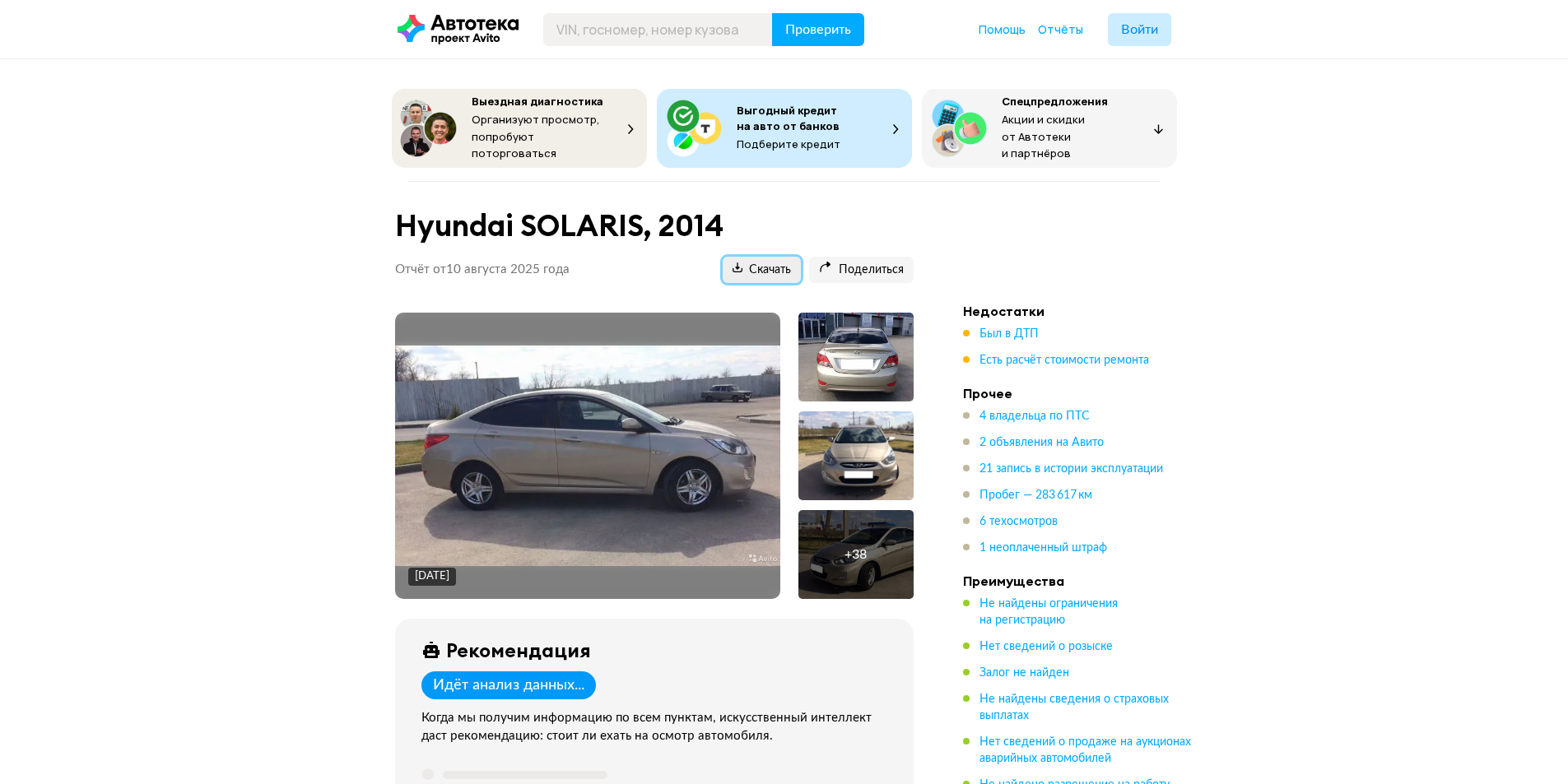
click at [771, 267] on span "Скачать" at bounding box center [762, 270] width 59 height 16
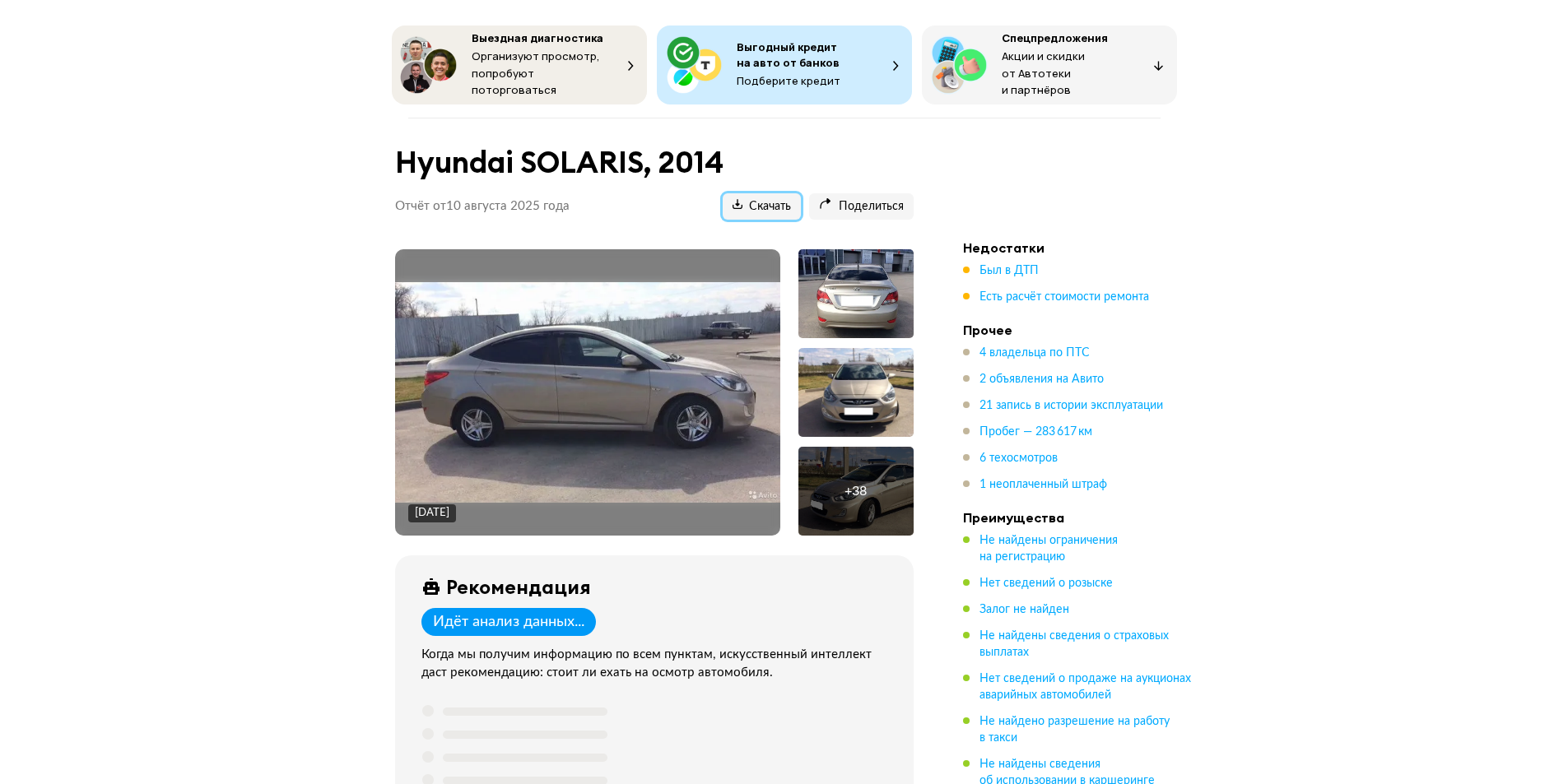
scroll to position [82, 0]
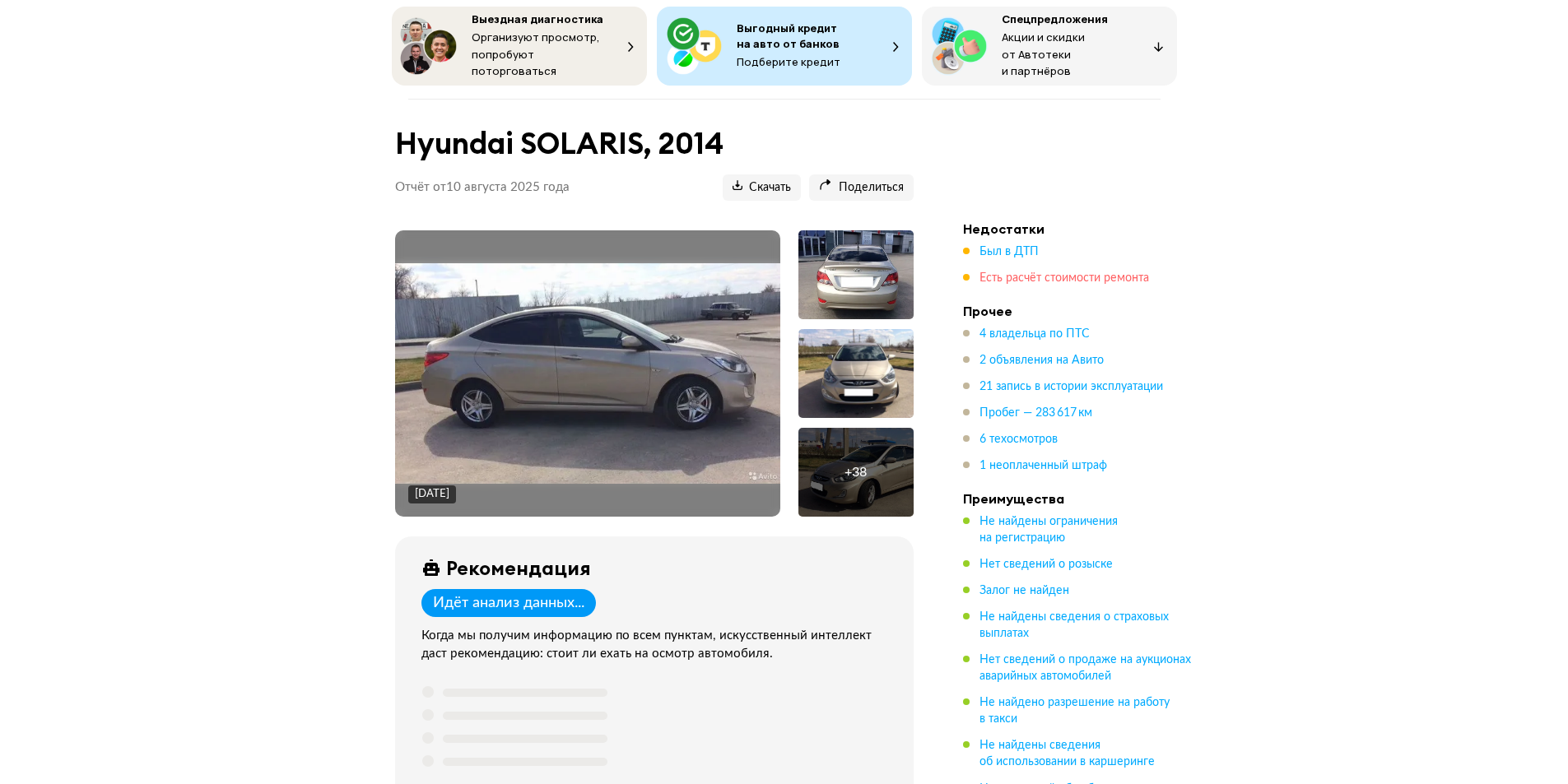
click at [1050, 272] on span "Есть расчёт стоимости ремонта" at bounding box center [1063, 277] width 169 height 11
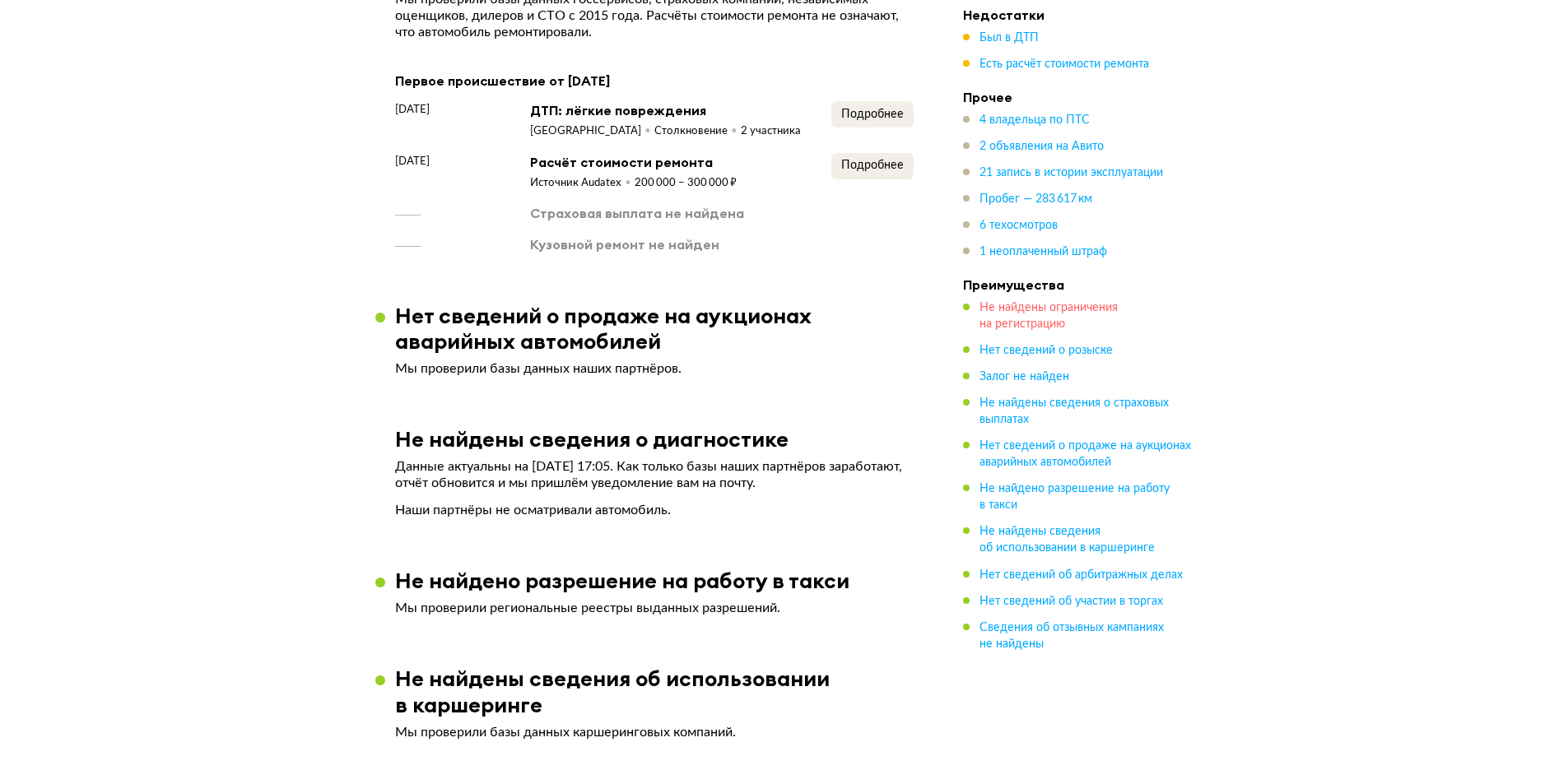
scroll to position [2301, 0]
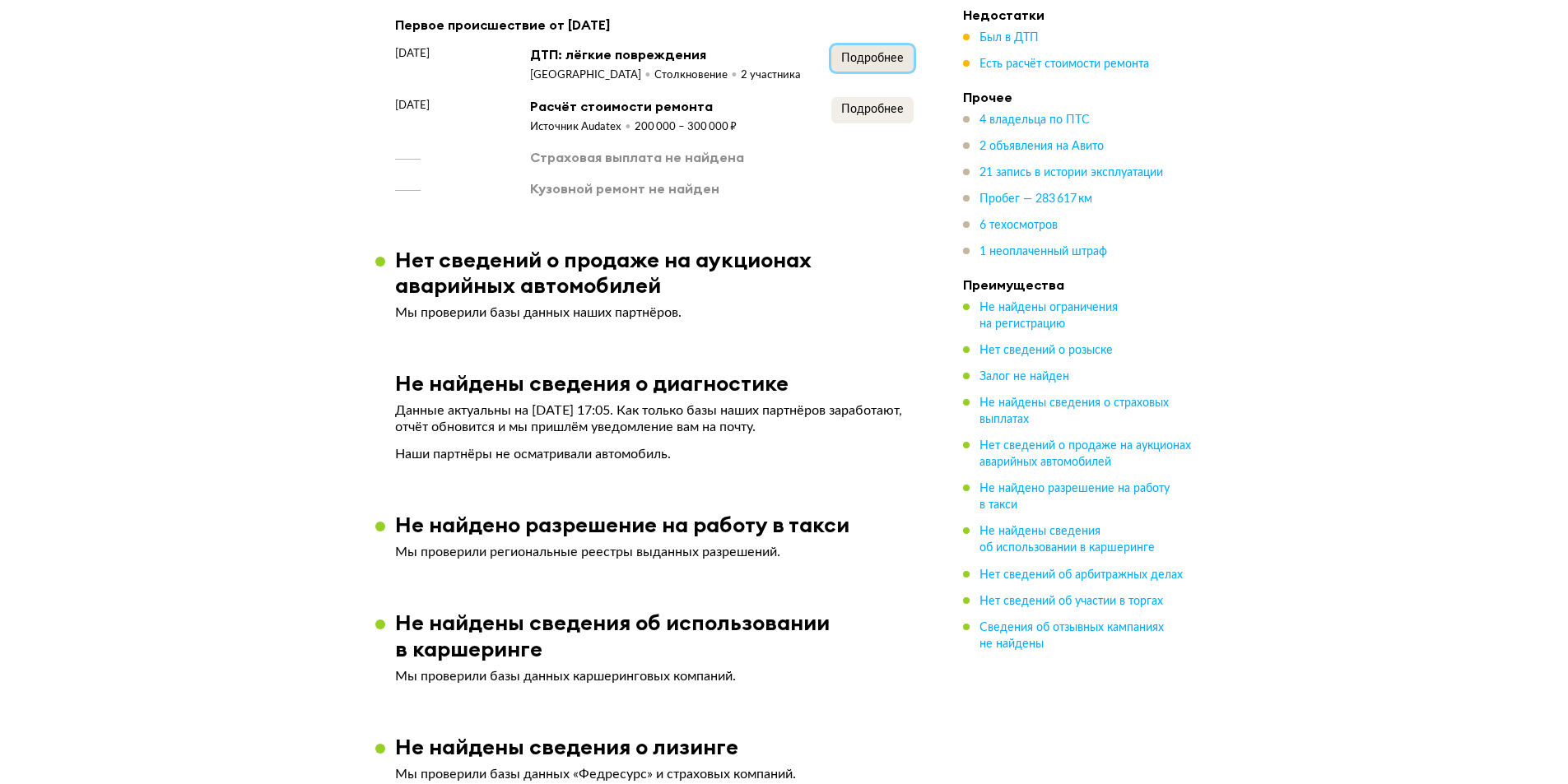
click at [862, 53] on span "Подробнее" at bounding box center [872, 58] width 62 height 11
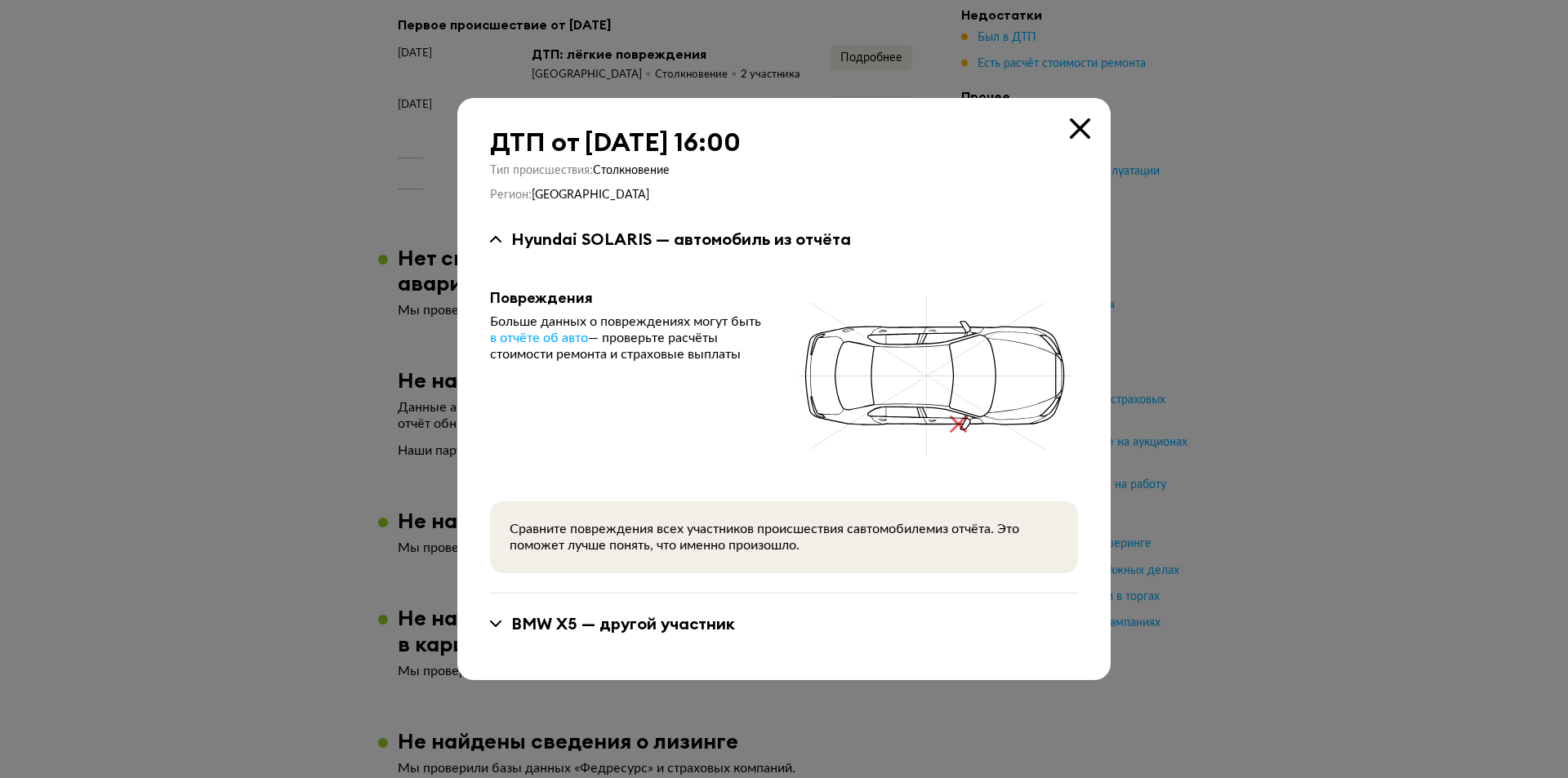
click at [1081, 125] on icon at bounding box center [1080, 128] width 20 height 20
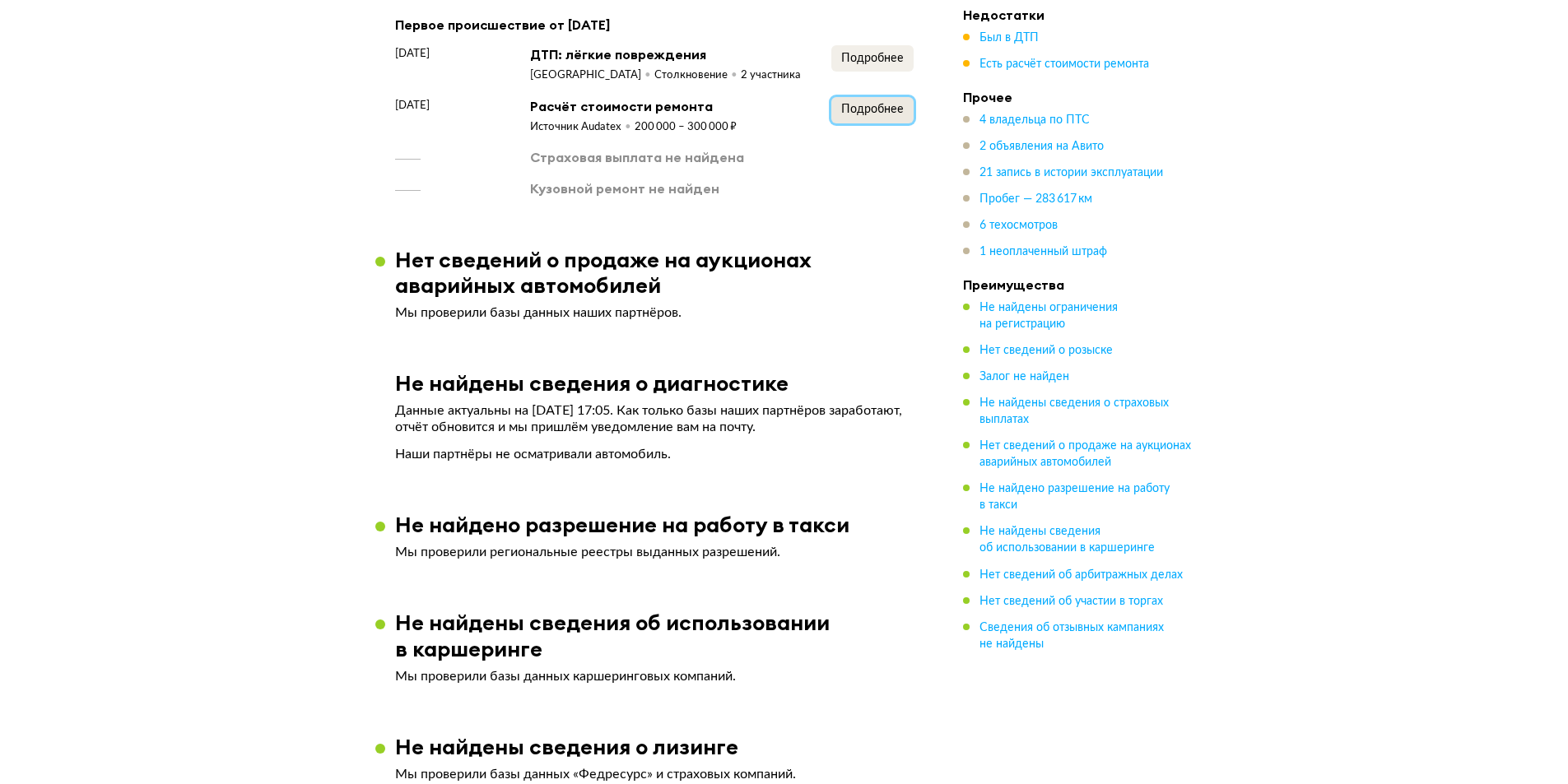
click at [869, 103] on span "Подробнее" at bounding box center [872, 109] width 62 height 11
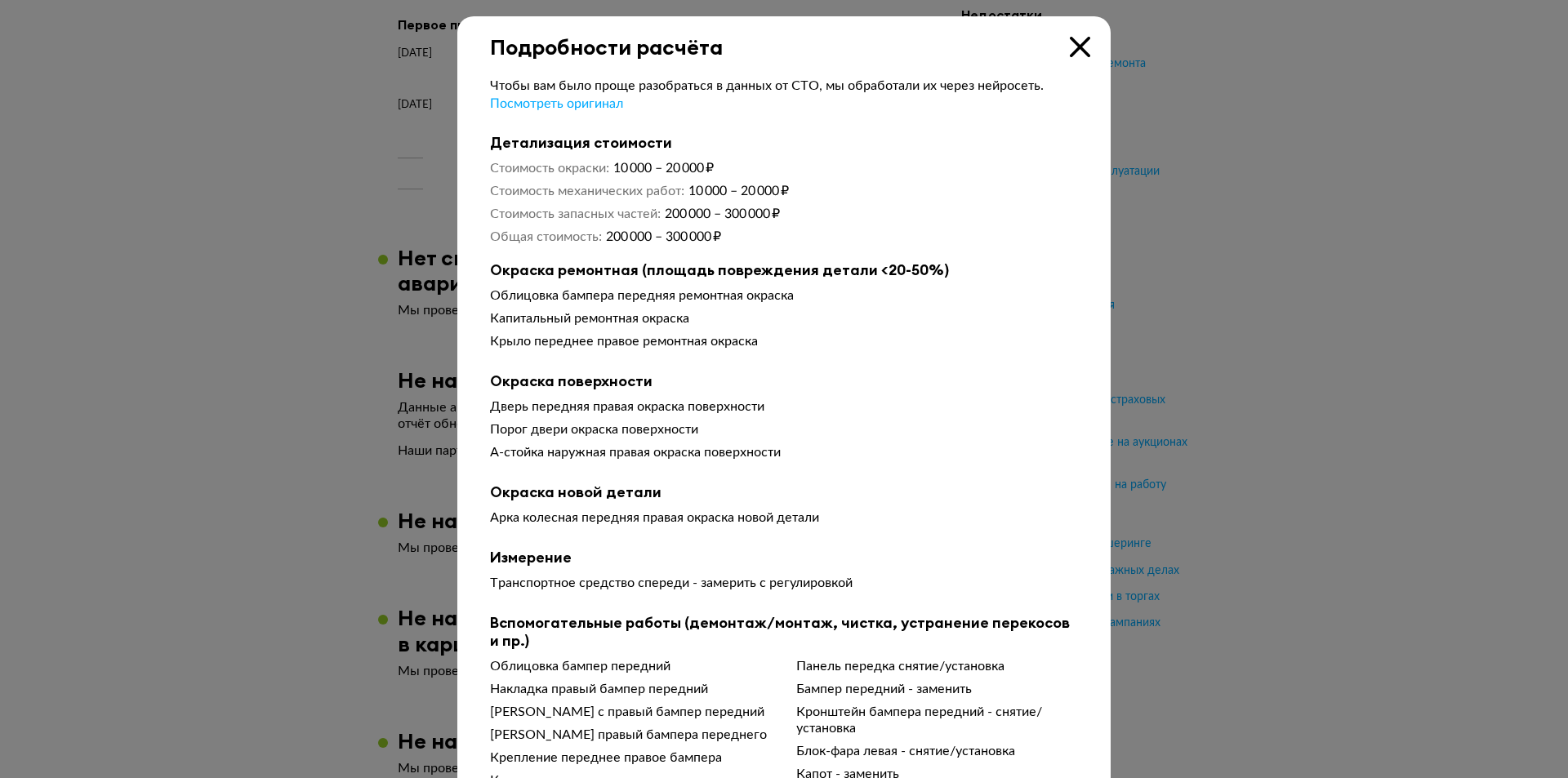
click at [1077, 46] on icon at bounding box center [1080, 46] width 20 height 20
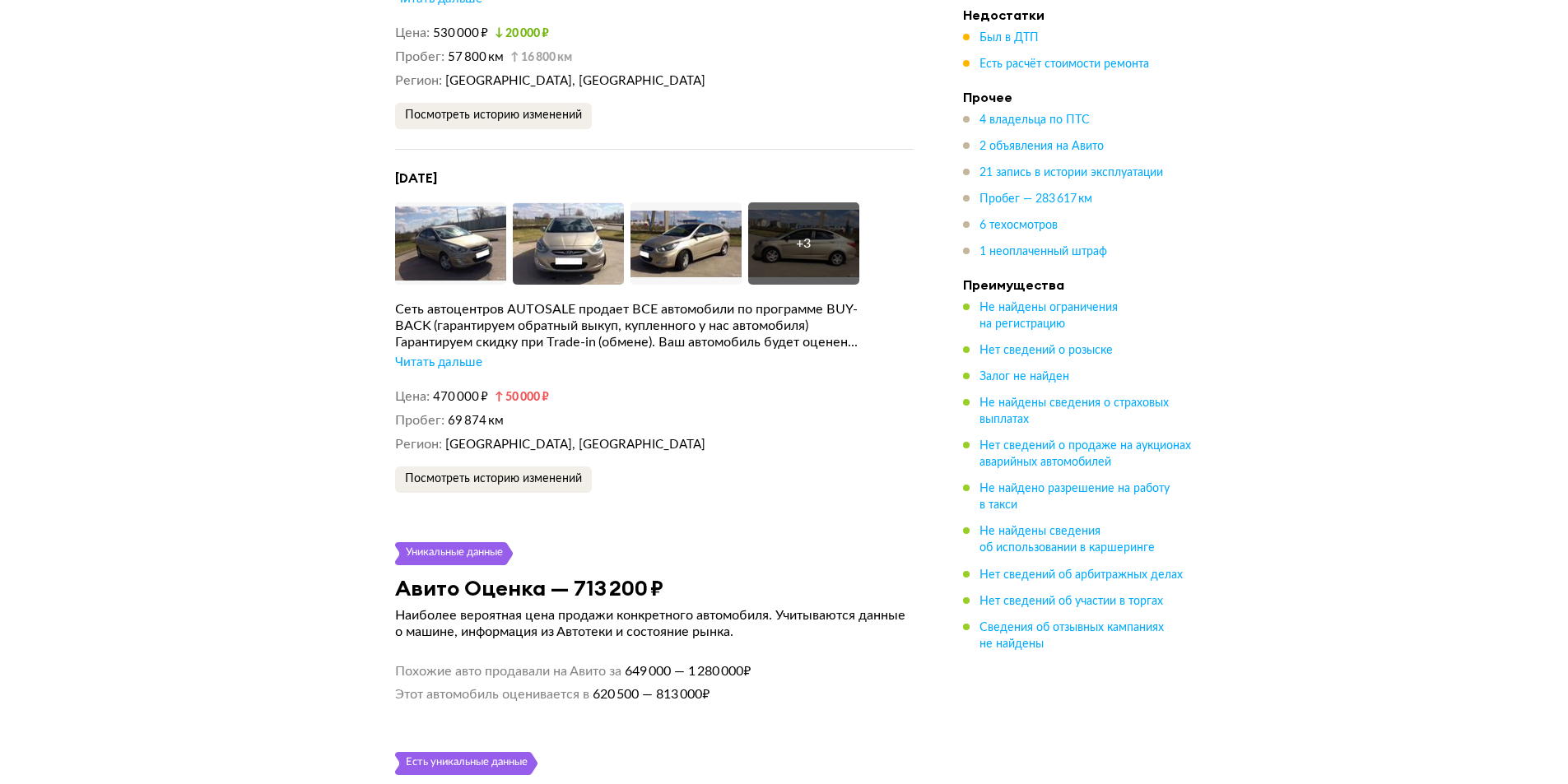
scroll to position [3699, 0]
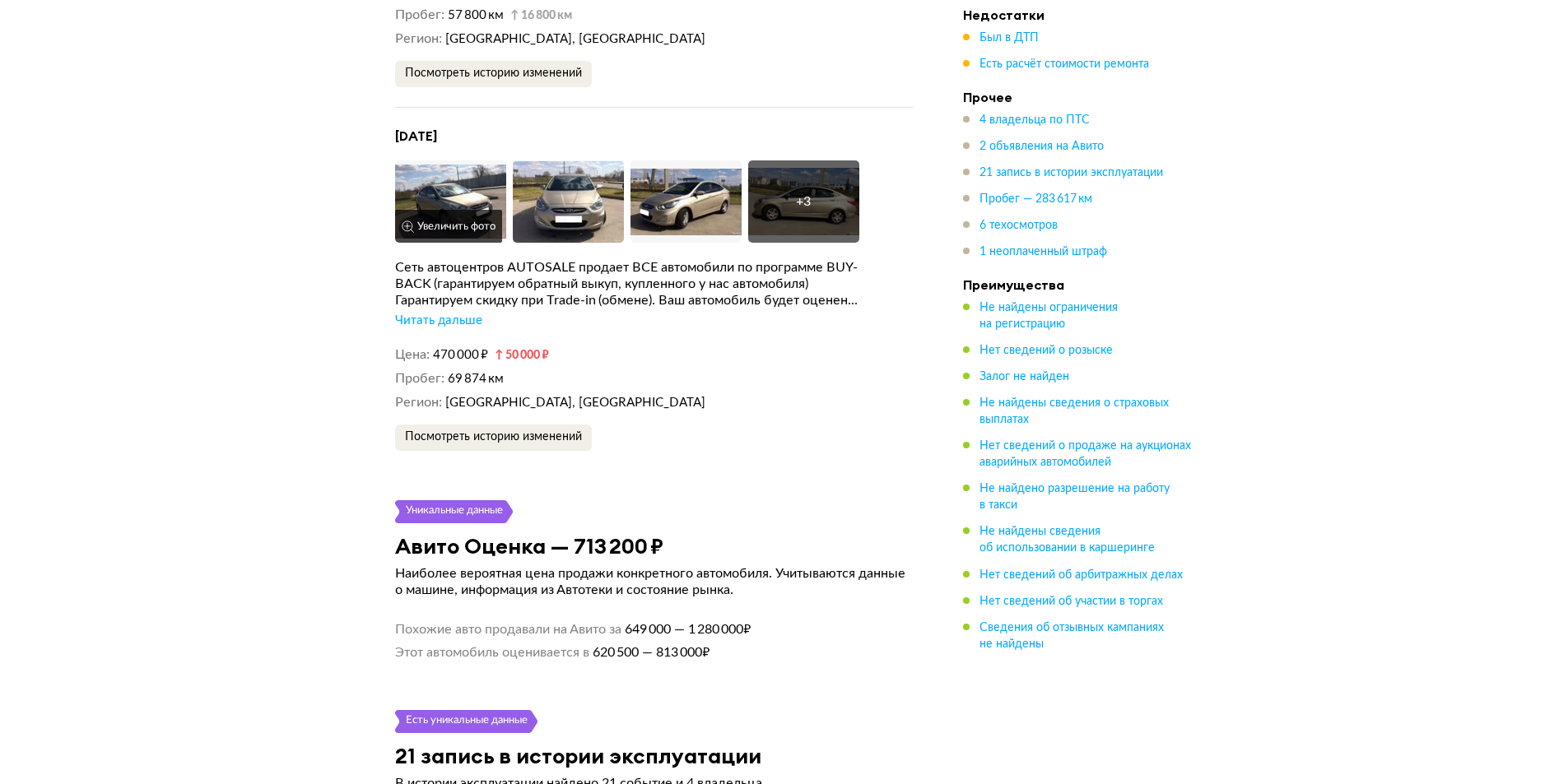
click at [469, 188] on img at bounding box center [450, 202] width 111 height 82
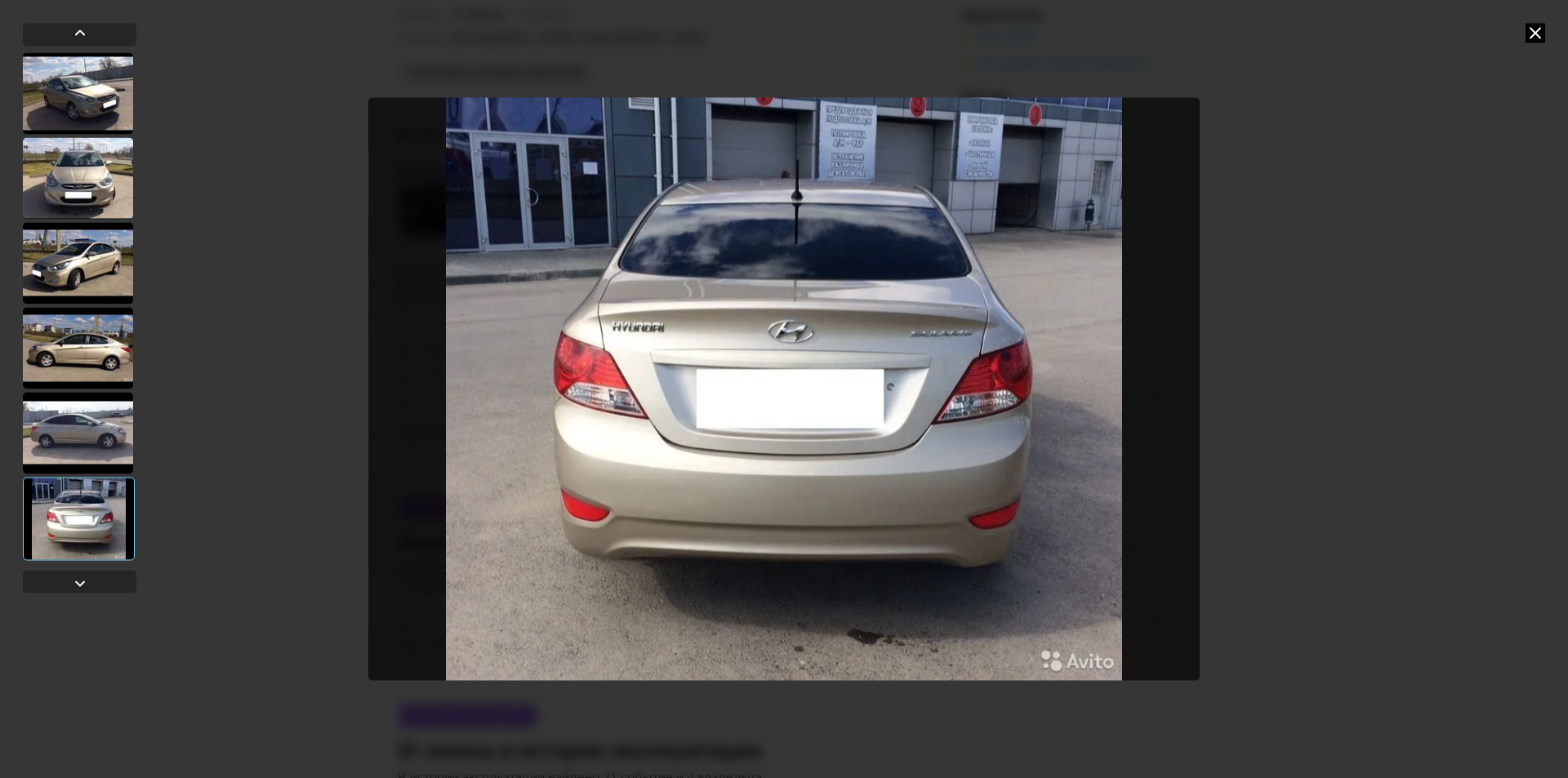
click at [1541, 25] on icon at bounding box center [1535, 32] width 20 height 20
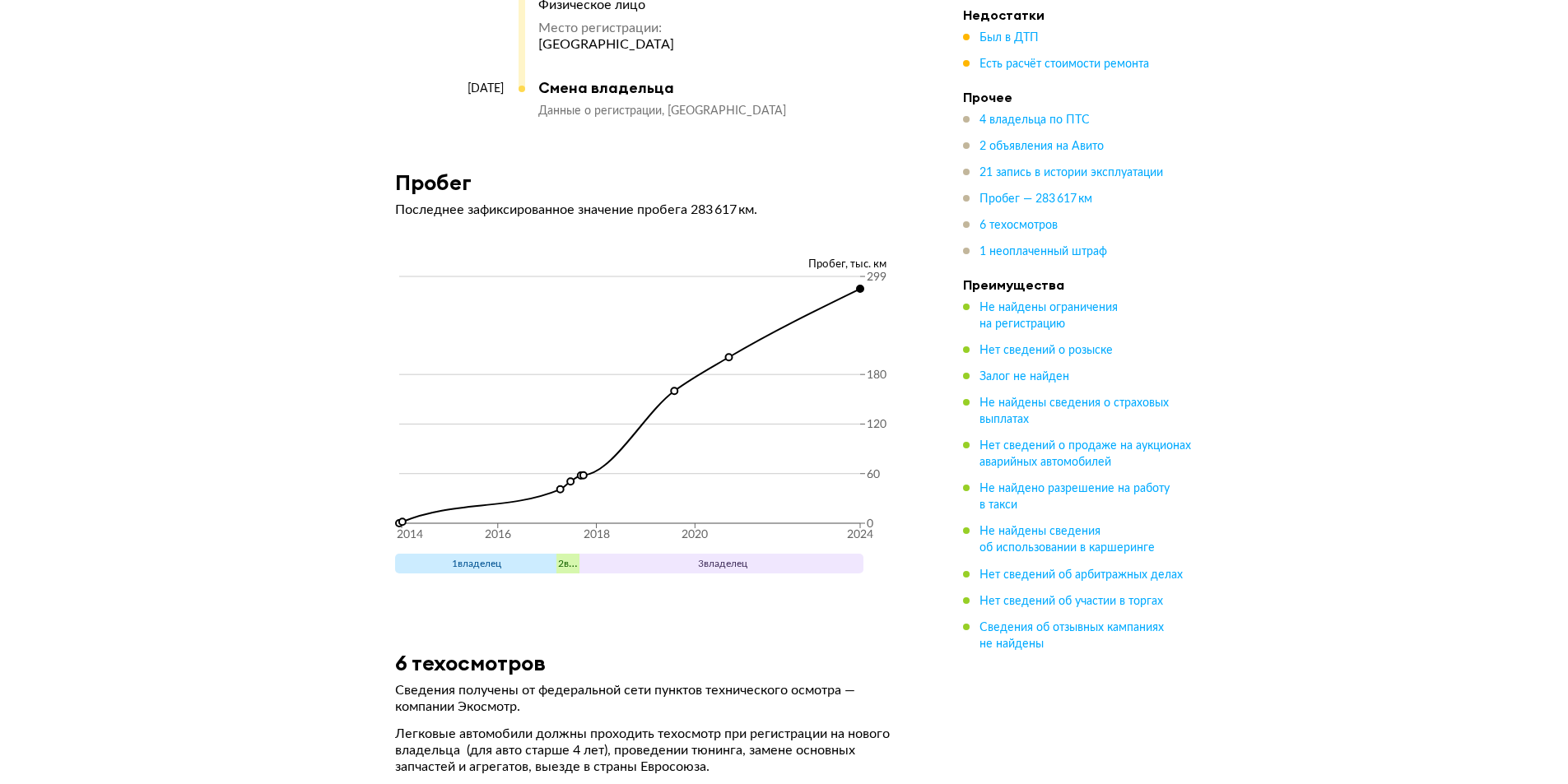
scroll to position [6825, 0]
